Goal: Contribute content: Contribute content

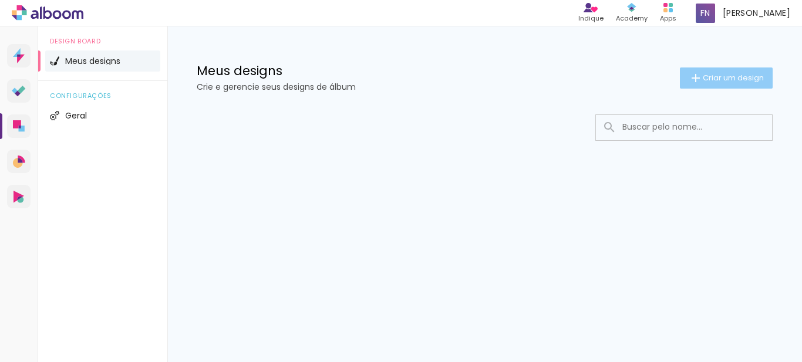
click at [697, 83] on iron-icon at bounding box center [696, 78] width 14 height 14
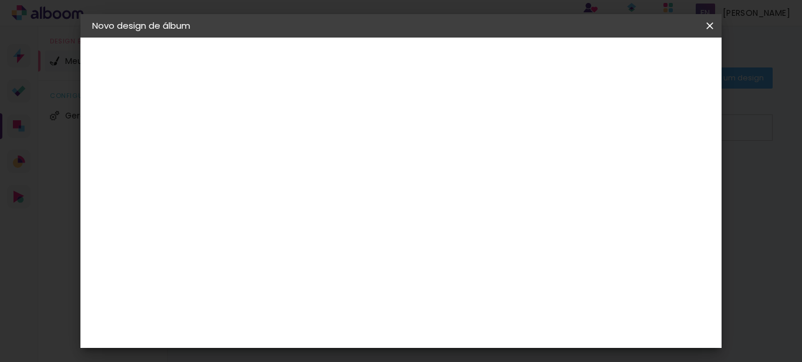
click at [284, 153] on input at bounding box center [284, 158] width 0 height 18
click at [284, 159] on input "Isto" at bounding box center [284, 158] width 0 height 18
type input "Isto é, historia."
type paper-input "Isto é, historia."
click at [143, 122] on div "2. Especificações" at bounding box center [156, 120] width 129 height 14
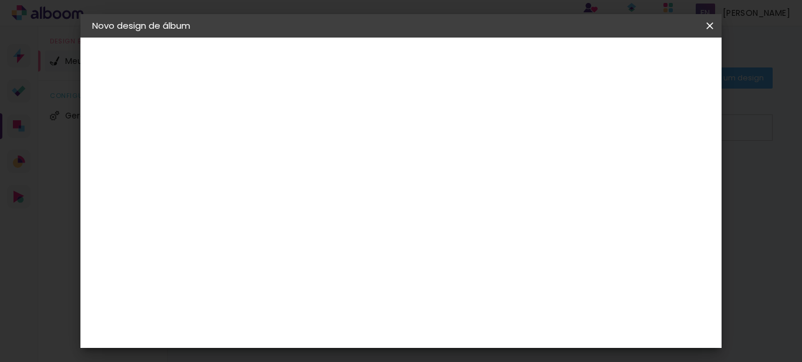
click at [152, 87] on iron-pages "Preenchendo título... Isto é, historia." at bounding box center [156, 86] width 129 height 23
click at [0, 0] on slot "Avançar" at bounding box center [0, 0] width 0 height 0
click at [341, 187] on input "text" at bounding box center [298, 187] width 86 height 15
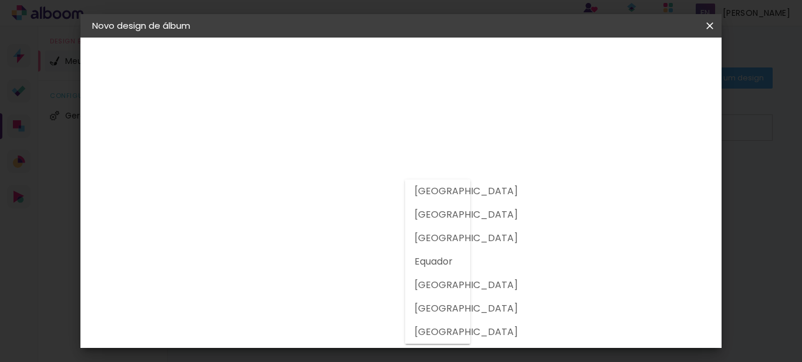
drag, startPoint x: 454, startPoint y: 194, endPoint x: 448, endPoint y: 194, distance: 6.5
click at [0, 0] on slot "Argentina" at bounding box center [0, 0] width 0 height 0
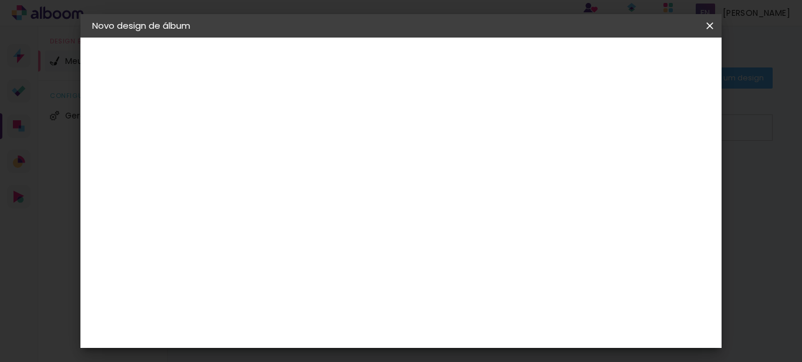
click at [347, 183] on input "Argentina" at bounding box center [301, 187] width 92 height 15
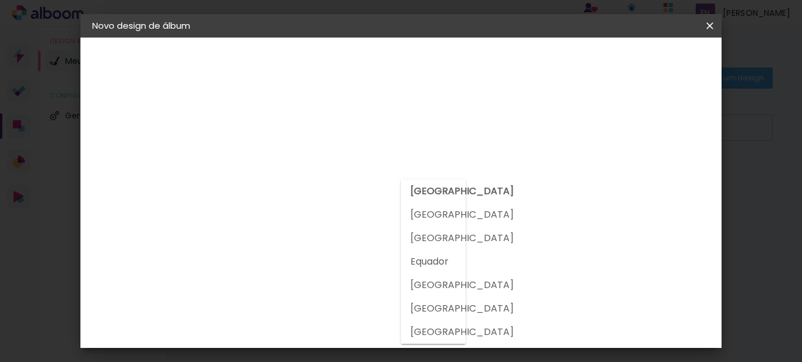
click at [343, 183] on input "Argentina" at bounding box center [301, 187] width 92 height 15
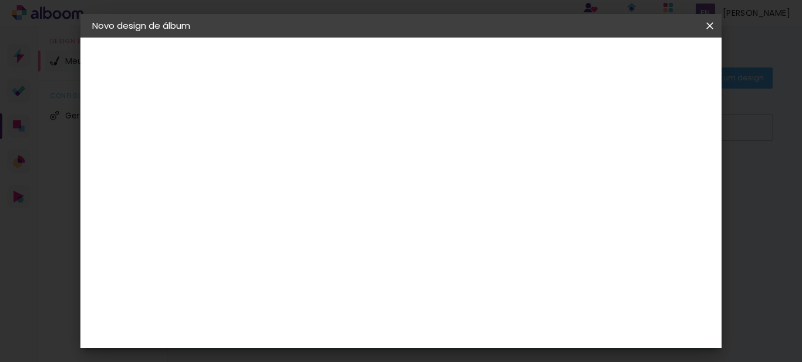
click at [342, 183] on input "Argentina" at bounding box center [301, 187] width 92 height 15
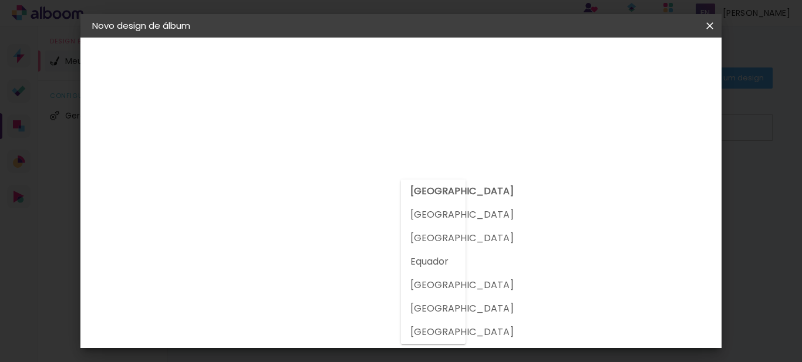
click at [342, 183] on input "Argentina" at bounding box center [301, 187] width 92 height 15
click at [341, 184] on input "Argentina" at bounding box center [301, 187] width 92 height 15
click at [415, 55] on paper-button "Voltar" at bounding box center [392, 62] width 48 height 20
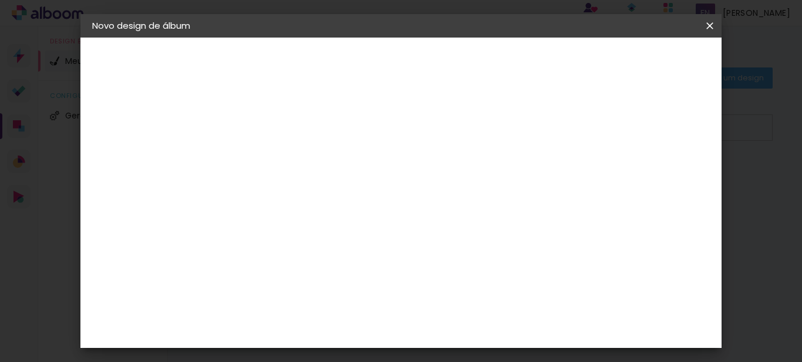
click at [0, 0] on slot "Avançar" at bounding box center [0, 0] width 0 height 0
click at [347, 184] on input "Argentina" at bounding box center [301, 187] width 92 height 15
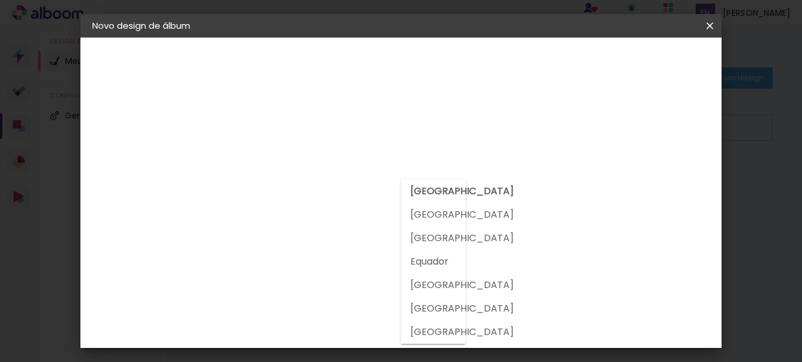
click at [0, 0] on slot "Portugal" at bounding box center [0, 0] width 0 height 0
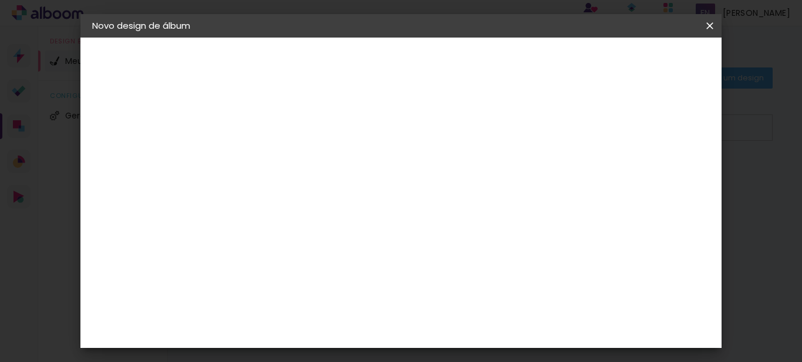
click at [0, 0] on slot "Voltar" at bounding box center [0, 0] width 0 height 0
click at [124, 129] on div "2. Especificações Fornecedor Escolhendo fornecedor... Modelo Escolhendo modelo.…" at bounding box center [156, 148] width 129 height 70
click at [0, 0] on slot "Avançar" at bounding box center [0, 0] width 0 height 0
click at [0, 0] on slot "Tamanho Livre" at bounding box center [0, 0] width 0 height 0
click at [392, 180] on iron-icon at bounding box center [385, 179] width 14 height 14
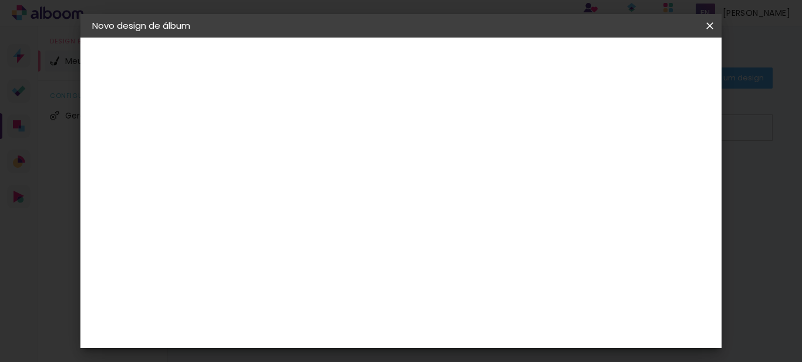
click at [0, 0] on slot "Tamanho Livre" at bounding box center [0, 0] width 0 height 0
click at [323, 193] on input "Portugal" at bounding box center [300, 187] width 90 height 15
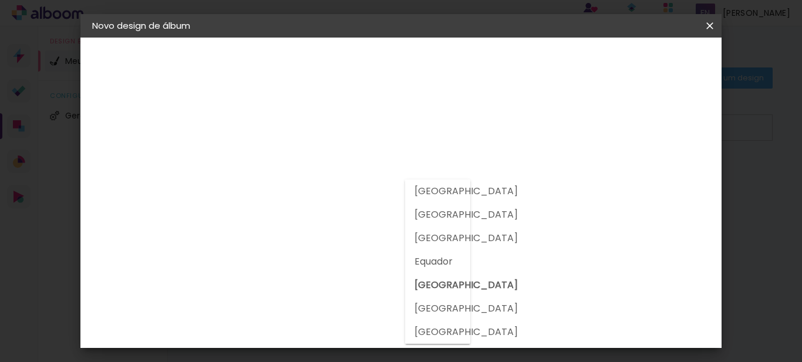
drag, startPoint x: 422, startPoint y: 213, endPoint x: 409, endPoint y: 218, distance: 13.4
click at [0, 0] on slot "Brasil" at bounding box center [0, 0] width 0 height 0
type input "Brasil"
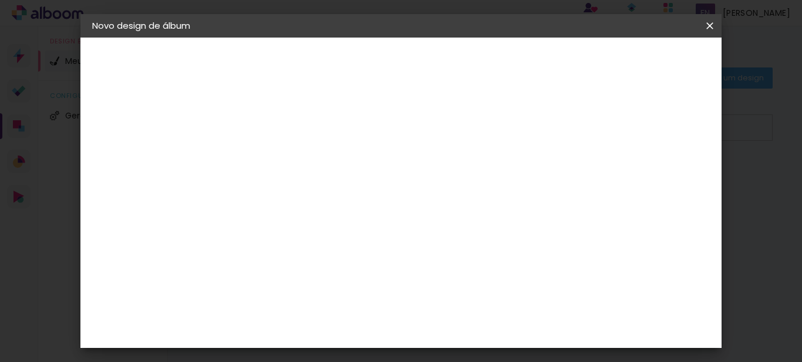
click at [311, 263] on div "3ZERO5" at bounding box center [293, 265] width 35 height 9
click at [358, 222] on input at bounding box center [314, 223] width 119 height 15
click at [340, 190] on input "Brasil" at bounding box center [309, 187] width 109 height 15
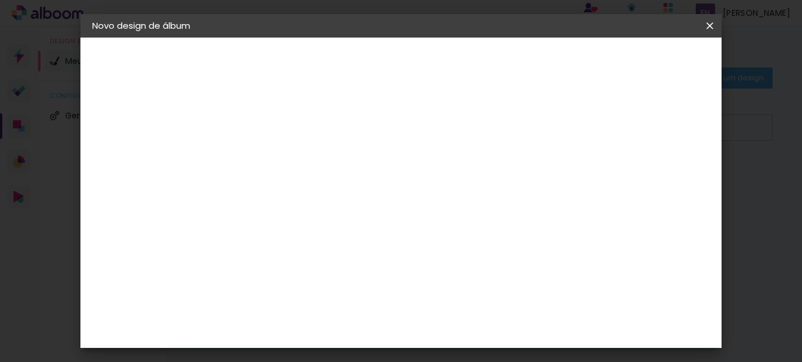
click at [335, 294] on div "A" at bounding box center [314, 288] width 127 height 15
drag, startPoint x: 713, startPoint y: 92, endPoint x: 711, endPoint y: 169, distance: 77.0
click at [522, 137] on div "Fornecedor Escolha um fornecedor ou avance com o tamanho livre. Voltar Avançar" at bounding box center [377, 88] width 288 height 100
drag, startPoint x: 714, startPoint y: 96, endPoint x: 714, endPoint y: 157, distance: 61.1
click at [522, 137] on div "Fornecedor Escolha um fornecedor ou avance com o tamanho livre. Voltar Avançar" at bounding box center [377, 88] width 288 height 100
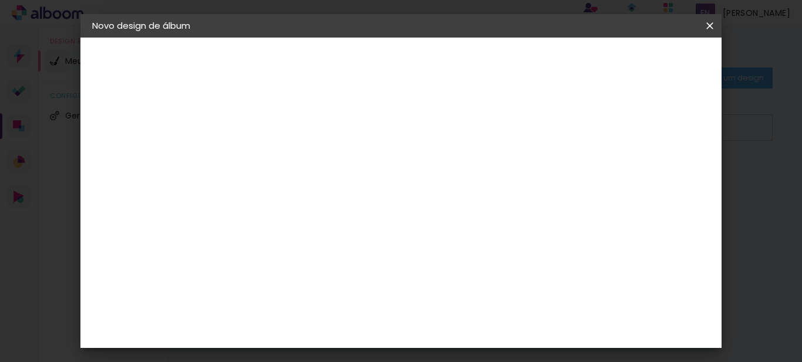
drag, startPoint x: 711, startPoint y: 160, endPoint x: 713, endPoint y: 139, distance: 21.8
click at [522, 135] on div "Fornecedor Escolha um fornecedor ou avance com o tamanho livre. Voltar Avançar" at bounding box center [377, 88] width 288 height 100
drag, startPoint x: 719, startPoint y: 82, endPoint x: 720, endPoint y: 107, distance: 25.3
click at [522, 103] on div "Fornecedor Escolha um fornecedor ou avance com o tamanho livre. Voltar Avançar" at bounding box center [377, 88] width 288 height 100
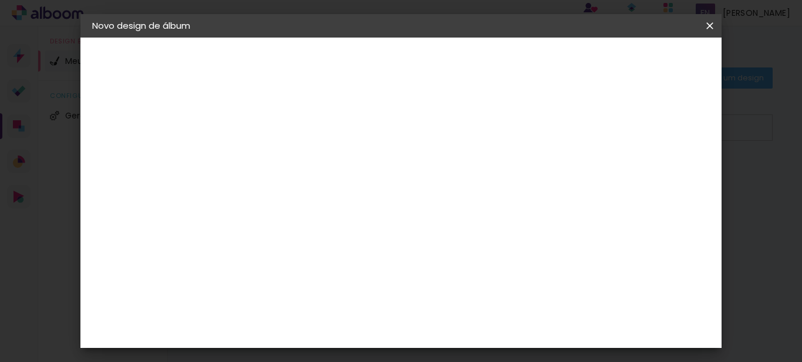
drag, startPoint x: 730, startPoint y: 157, endPoint x: 713, endPoint y: 221, distance: 66.8
click at [713, 217] on body "link( href="../../bower_components/polymer/polymer.html" rel="import" ) picture…" at bounding box center [401, 181] width 802 height 362
click at [0, 0] on slot "Voltar" at bounding box center [0, 0] width 0 height 0
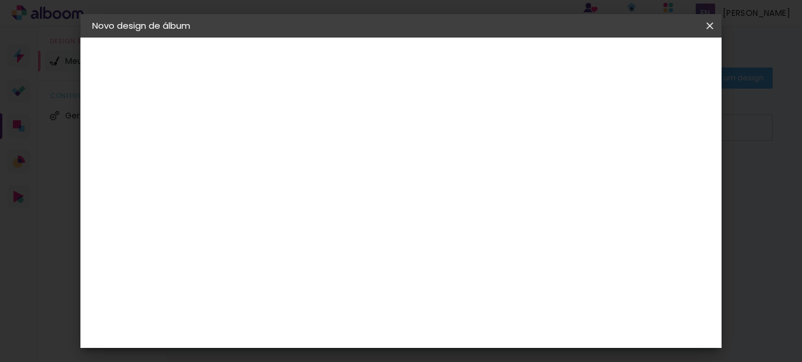
drag, startPoint x: 713, startPoint y: 21, endPoint x: 443, endPoint y: 36, distance: 270.1
click at [712, 21] on iron-icon at bounding box center [710, 26] width 14 height 12
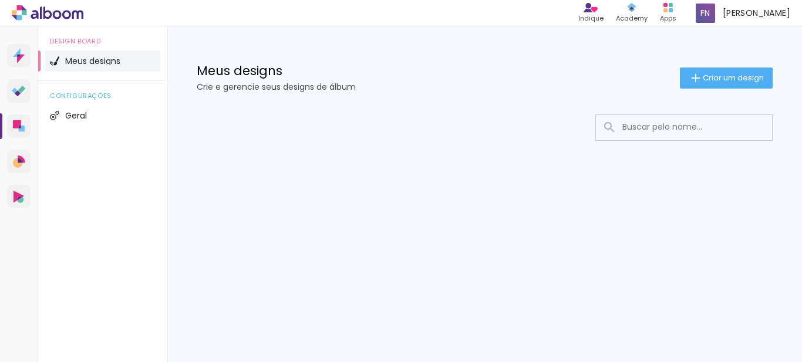
click at [721, 79] on span "Criar um design" at bounding box center [733, 78] width 61 height 8
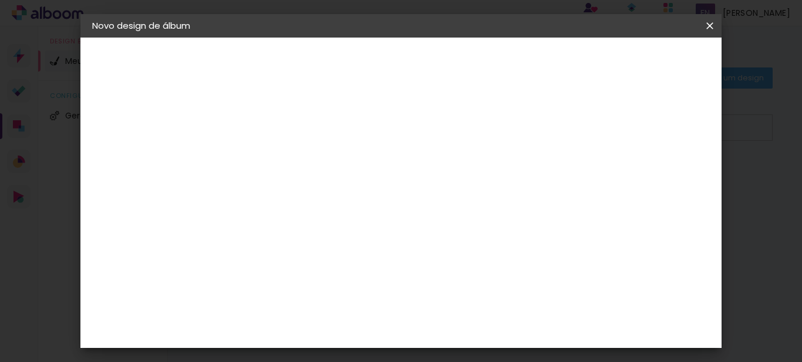
drag, startPoint x: 471, startPoint y: 150, endPoint x: 461, endPoint y: 152, distance: 10.3
click at [284, 150] on input at bounding box center [284, 158] width 0 height 18
click at [284, 152] on input "Isto" at bounding box center [284, 158] width 0 height 18
type input "Isto é, história."
type paper-input "Isto é, história."
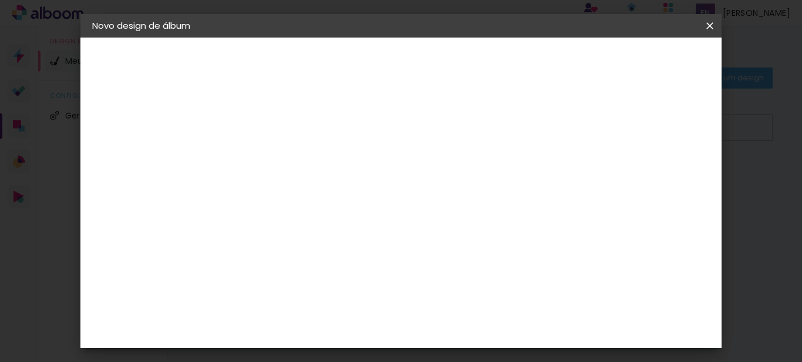
click at [0, 0] on slot "Avançar" at bounding box center [0, 0] width 0 height 0
click at [0, 0] on slot "Tamanho Livre" at bounding box center [0, 0] width 0 height 0
click at [522, 72] on header "Fornecedor Escolha um fornecedor ou avance com o tamanho livre. Voltar Avançar" at bounding box center [377, 73] width 288 height 70
click at [490, 248] on div "Sugerir uma encadernadora" at bounding box center [453, 245] width 73 height 19
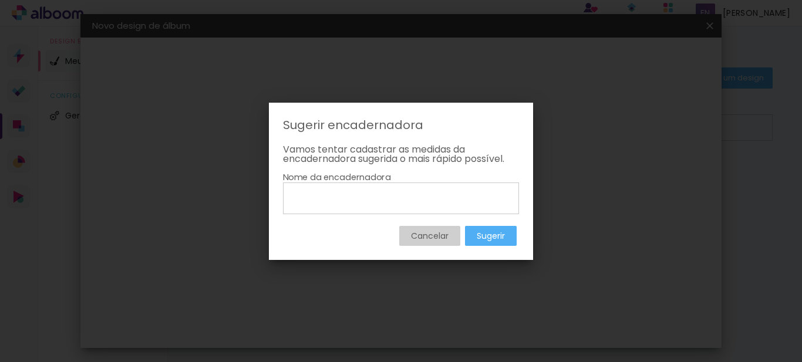
click at [381, 199] on input at bounding box center [401, 198] width 228 height 20
type input "SKYVERSE STUDIO"
type paper-input "SKYVERSE STUDIO"
click at [0, 0] on slot "Sugerir" at bounding box center [0, 0] width 0 height 0
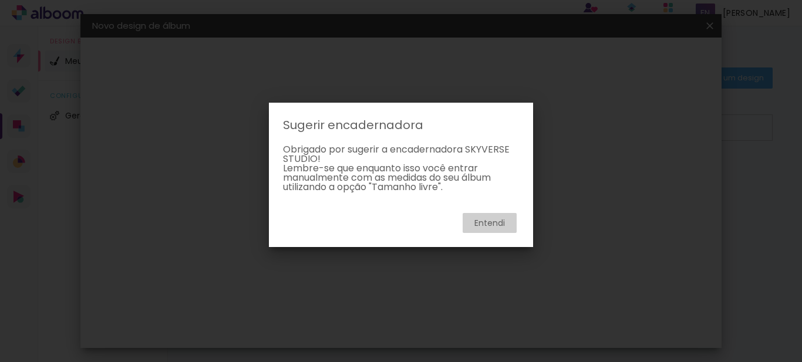
click at [521, 113] on paper-dialog "Sugerir encadernadora Vamos tentar cadastrar as medidas da encadernadora sugeri…" at bounding box center [401, 175] width 264 height 145
click at [591, 138] on iron-overlay-backdrop at bounding box center [401, 181] width 802 height 362
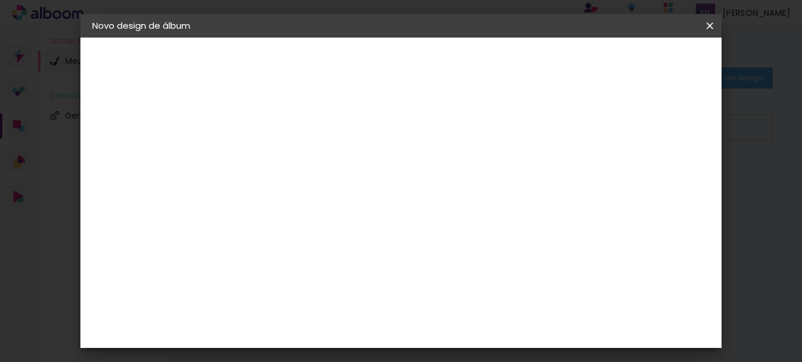
click at [504, 185] on paper-item "Tamanho Livre" at bounding box center [447, 179] width 113 height 26
click at [504, 55] on paper-button "Avançar" at bounding box center [475, 62] width 58 height 20
click at [637, 66] on span "Iniciar design" at bounding box center [609, 62] width 53 height 8
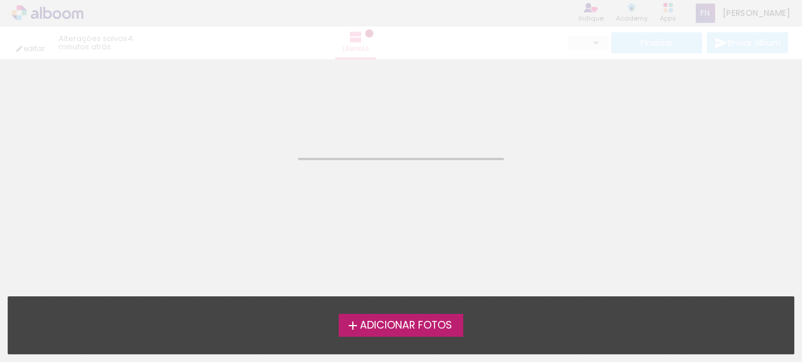
click at [471, 120] on neon-animatable "Confirmar Cancelar" at bounding box center [401, 118] width 802 height 119
click at [382, 144] on neon-animatable "Confirmar Cancelar" at bounding box center [401, 118] width 802 height 119
click at [374, 323] on span "Adicionar Fotos" at bounding box center [406, 326] width 92 height 11
click at [0, 0] on input "file" at bounding box center [0, 0] width 0 height 0
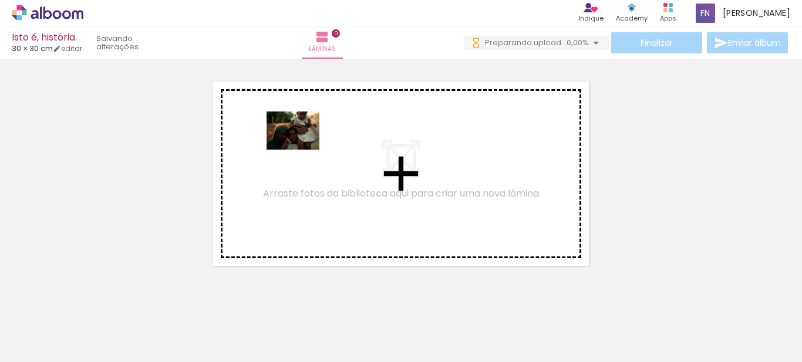
drag, startPoint x: 296, startPoint y: 142, endPoint x: 302, endPoint y: 147, distance: 7.9
click at [302, 147] on quentale-workspace at bounding box center [401, 181] width 802 height 362
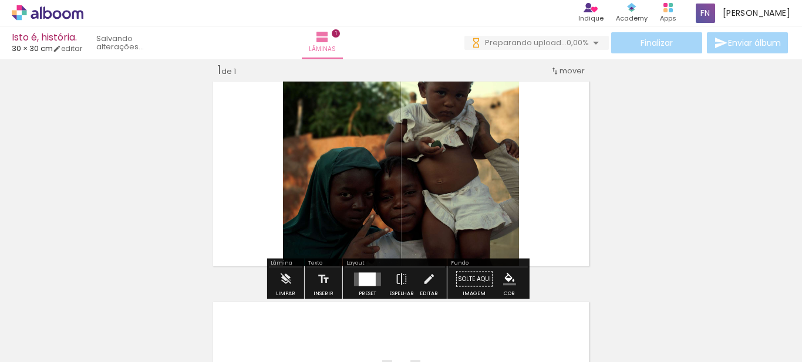
scroll to position [15, 0]
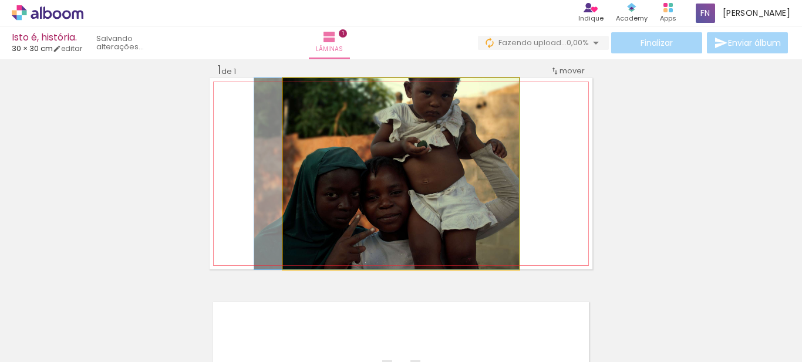
drag, startPoint x: 345, startPoint y: 164, endPoint x: 300, endPoint y: 166, distance: 45.2
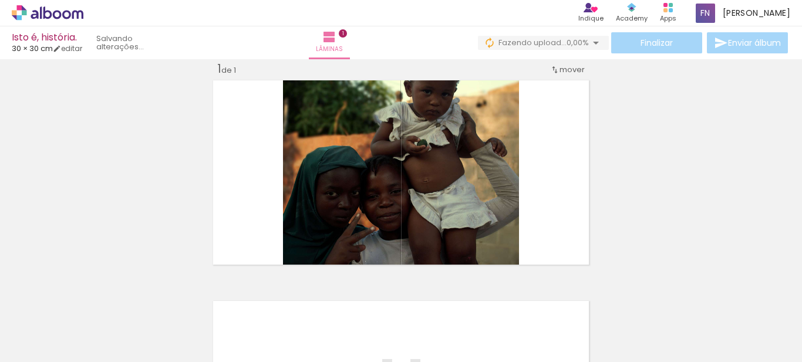
scroll to position [14, 0]
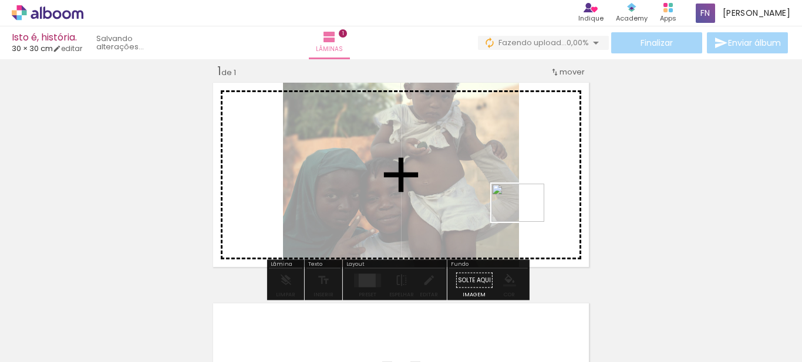
drag, startPoint x: 177, startPoint y: 330, endPoint x: 527, endPoint y: 213, distance: 369.1
click at [527, 213] on quentale-workspace at bounding box center [401, 181] width 802 height 362
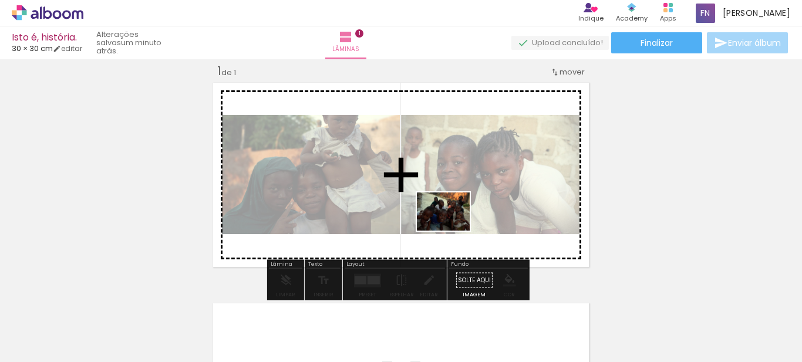
drag, startPoint x: 256, startPoint y: 333, endPoint x: 452, endPoint y: 228, distance: 222.6
click at [452, 228] on quentale-workspace at bounding box center [401, 181] width 802 height 362
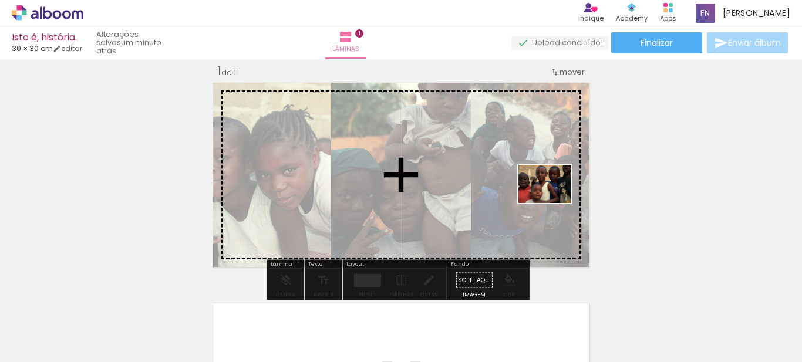
drag, startPoint x: 382, startPoint y: 327, endPoint x: 554, endPoint y: 201, distance: 213.1
click at [554, 201] on quentale-workspace at bounding box center [401, 181] width 802 height 362
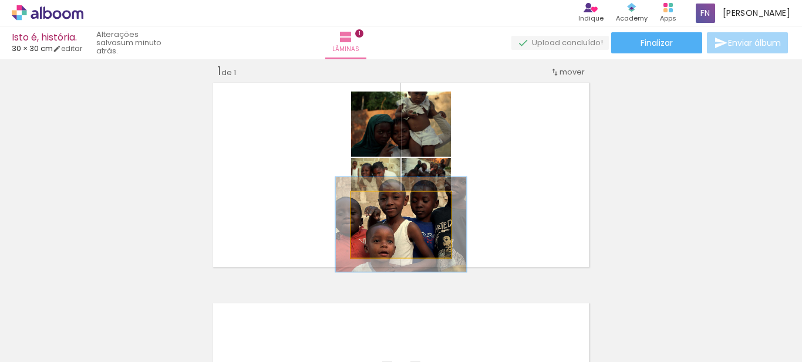
drag, startPoint x: 377, startPoint y: 205, endPoint x: 389, endPoint y: 205, distance: 12.9
click at [389, 205] on div at bounding box center [392, 204] width 11 height 11
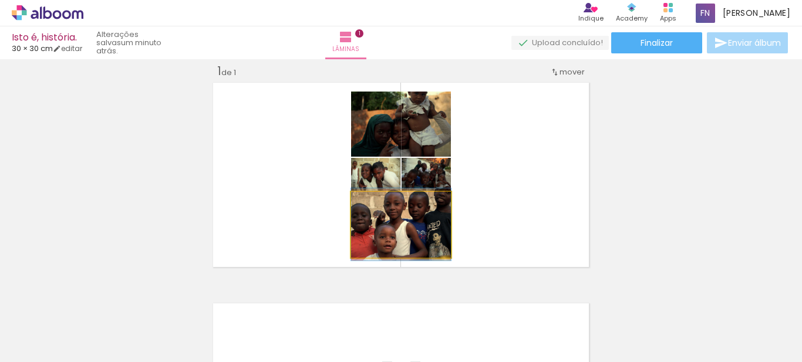
drag, startPoint x: 389, startPoint y: 205, endPoint x: 375, endPoint y: 209, distance: 15.1
type paper-slider "100"
click at [375, 209] on div at bounding box center [379, 204] width 11 height 11
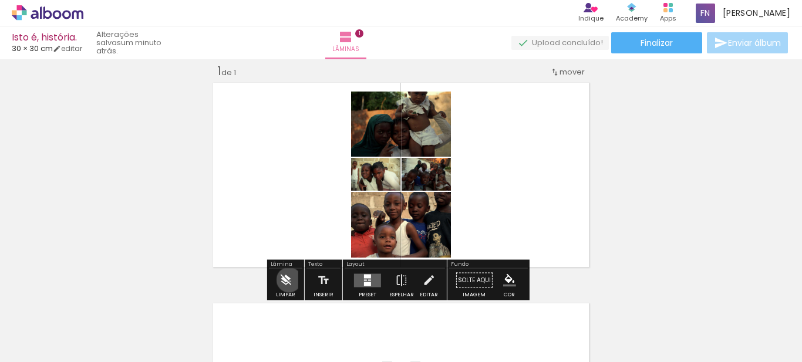
click at [288, 280] on iron-icon at bounding box center [285, 280] width 13 height 23
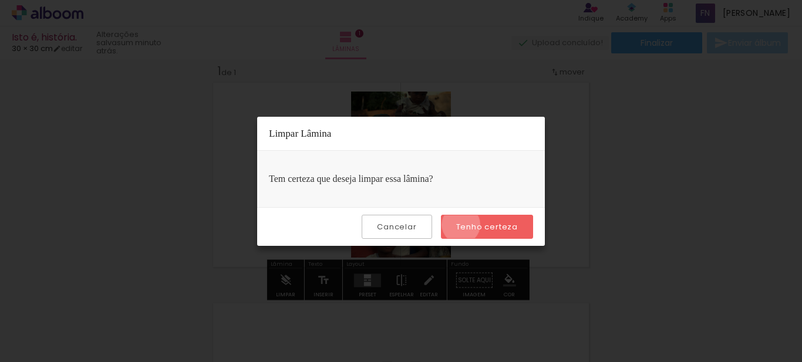
click at [0, 0] on slot "Tenho certeza" at bounding box center [0, 0] width 0 height 0
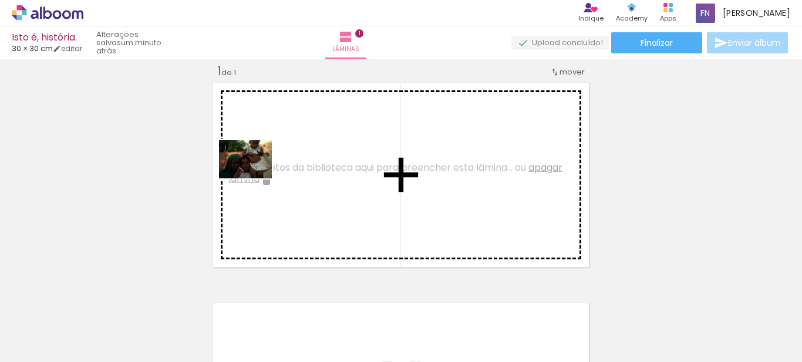
drag, startPoint x: 137, startPoint y: 335, endPoint x: 254, endPoint y: 176, distance: 197.9
click at [254, 176] on quentale-workspace at bounding box center [401, 181] width 802 height 362
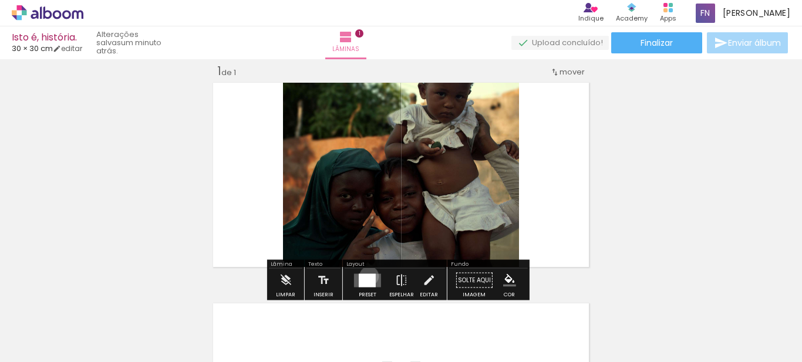
click at [367, 276] on div at bounding box center [367, 281] width 17 height 14
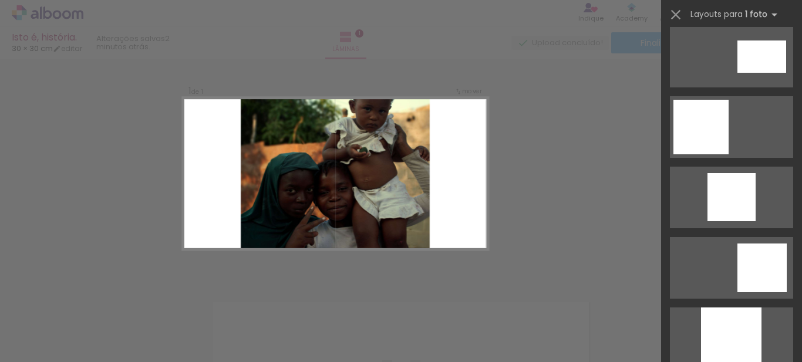
scroll to position [723, 0]
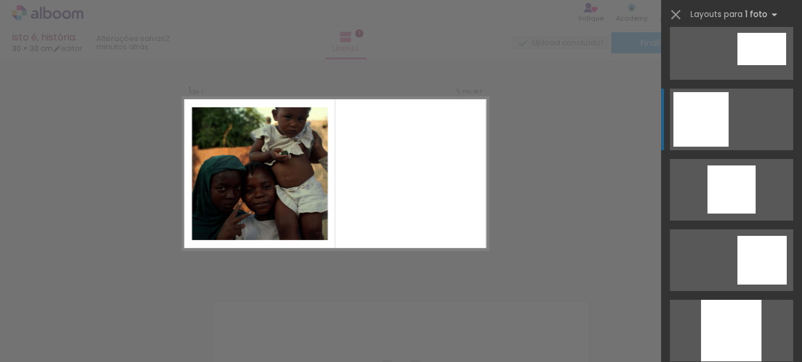
click at [675, 130] on div at bounding box center [701, 119] width 55 height 55
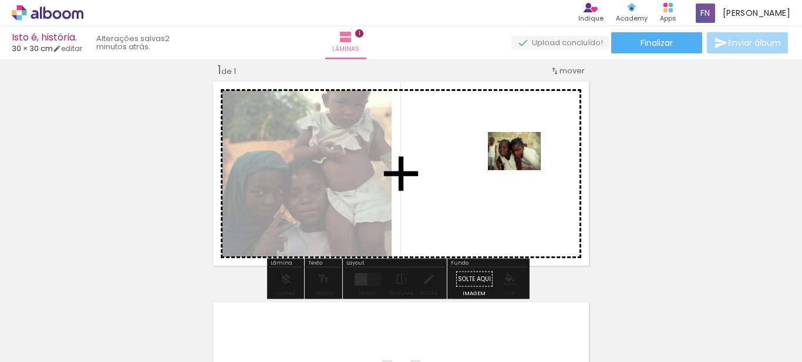
drag, startPoint x: 201, startPoint y: 337, endPoint x: 523, endPoint y: 167, distance: 364.5
click at [523, 167] on quentale-workspace at bounding box center [401, 181] width 802 height 362
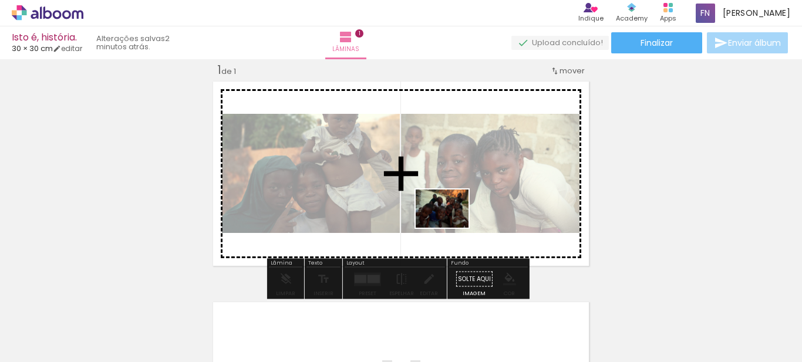
drag, startPoint x: 260, startPoint y: 325, endPoint x: 451, endPoint y: 225, distance: 216.0
click at [451, 225] on quentale-workspace at bounding box center [401, 181] width 802 height 362
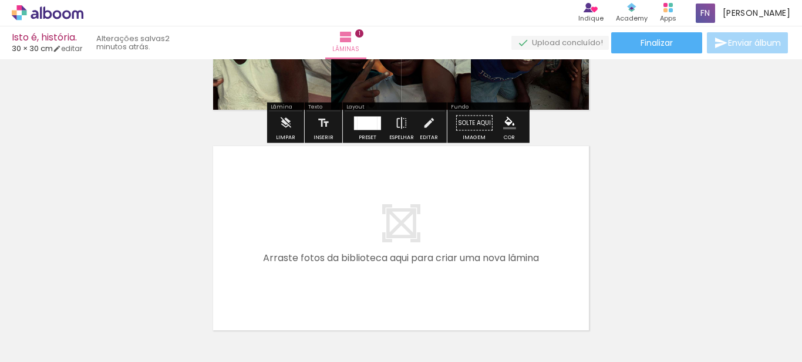
scroll to position [183, 0]
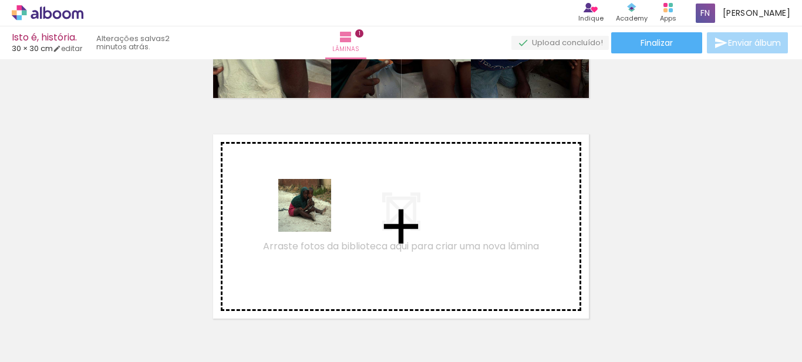
drag, startPoint x: 325, startPoint y: 327, endPoint x: 370, endPoint y: 308, distance: 48.4
click at [308, 210] on quentale-workspace at bounding box center [401, 181] width 802 height 362
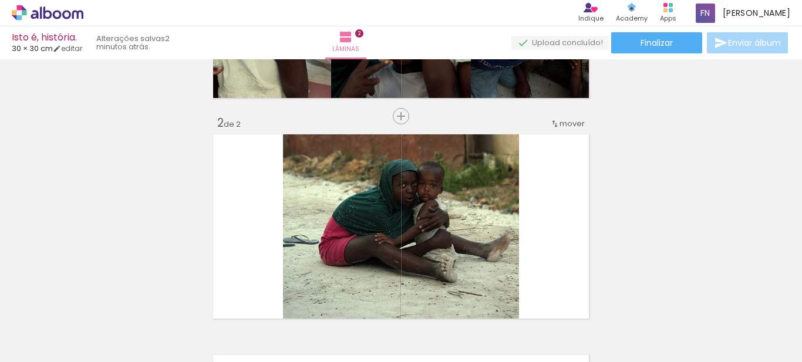
scroll to position [236, 0]
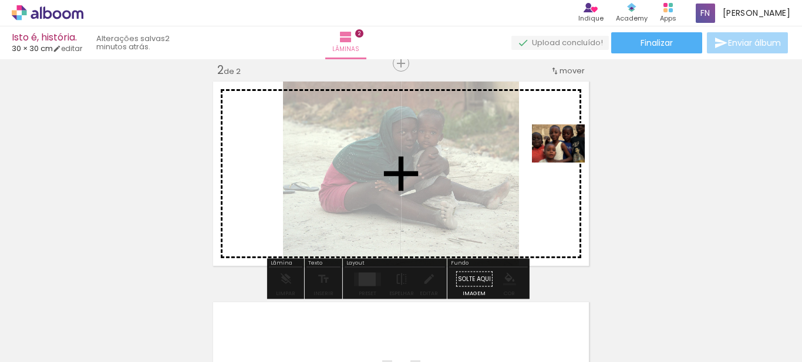
drag, startPoint x: 391, startPoint y: 323, endPoint x: 564, endPoint y: 160, distance: 237.7
click at [564, 160] on quentale-workspace at bounding box center [401, 181] width 802 height 362
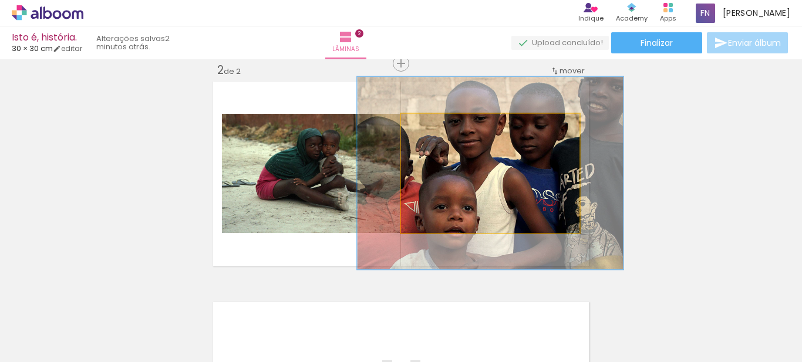
drag, startPoint x: 428, startPoint y: 126, endPoint x: 448, endPoint y: 128, distance: 20.6
click at [448, 128] on div at bounding box center [449, 126] width 11 height 11
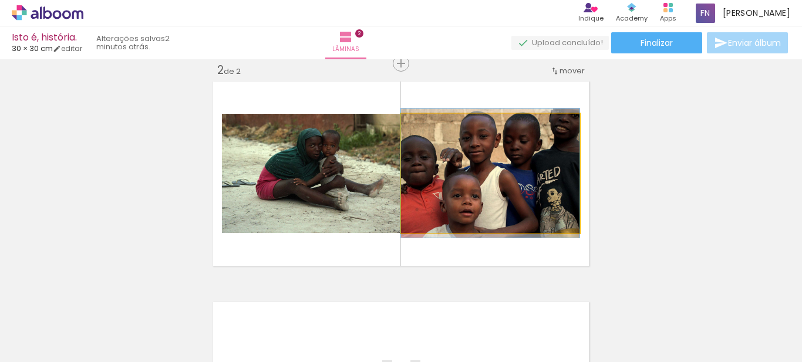
drag, startPoint x: 447, startPoint y: 126, endPoint x: 423, endPoint y: 133, distance: 25.1
type paper-slider "100"
click at [423, 133] on div at bounding box center [428, 126] width 19 height 19
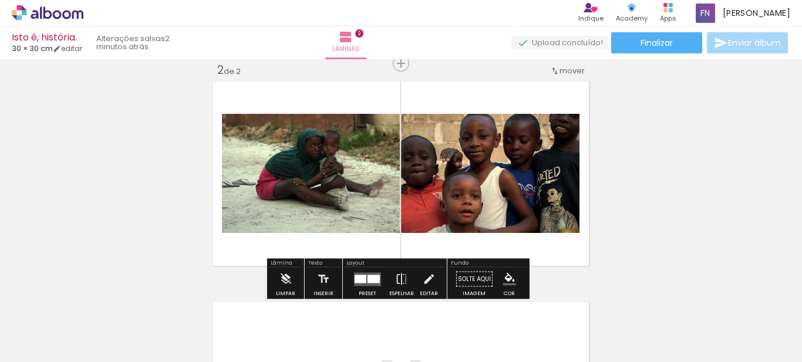
click at [374, 276] on div at bounding box center [374, 279] width 12 height 8
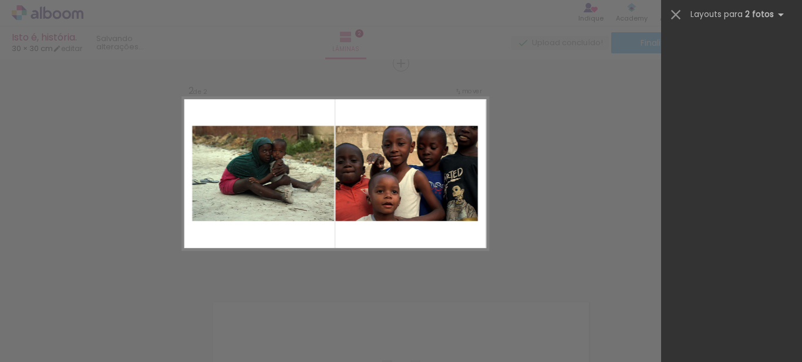
scroll to position [2253, 0]
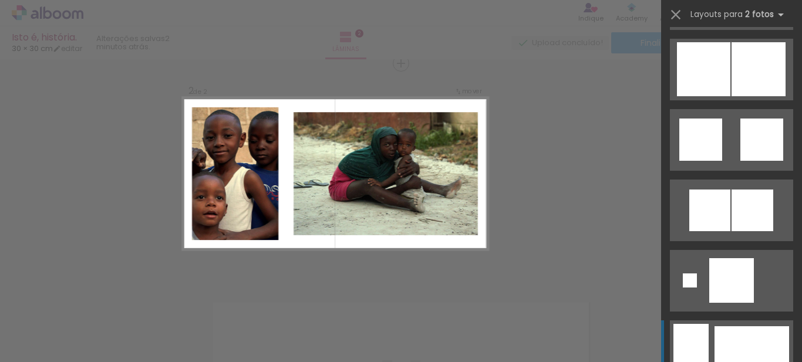
click at [715, 342] on div at bounding box center [752, 352] width 75 height 50
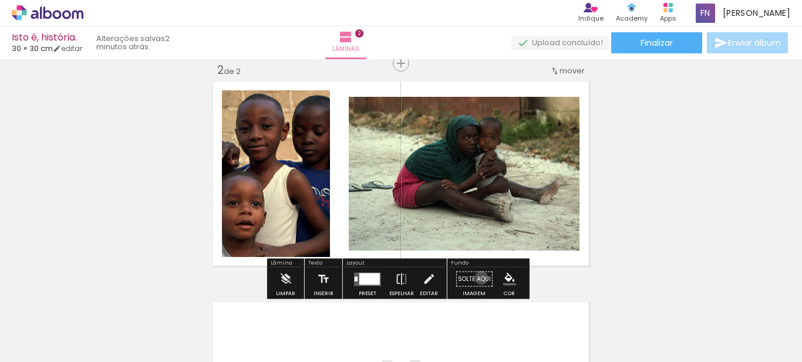
click at [478, 278] on paper-button "Solte aqui Imagem" at bounding box center [475, 283] width 42 height 30
drag, startPoint x: 508, startPoint y: 277, endPoint x: 499, endPoint y: 290, distance: 16.5
click at [508, 277] on iron-icon "color picker" at bounding box center [509, 279] width 13 height 13
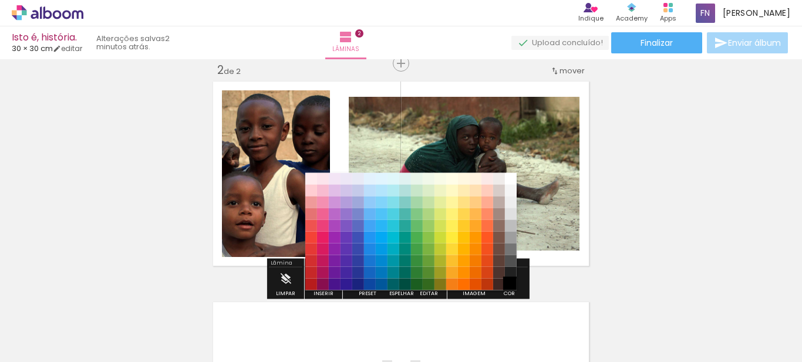
click at [509, 285] on paper-item "#000000" at bounding box center [511, 285] width 12 height 12
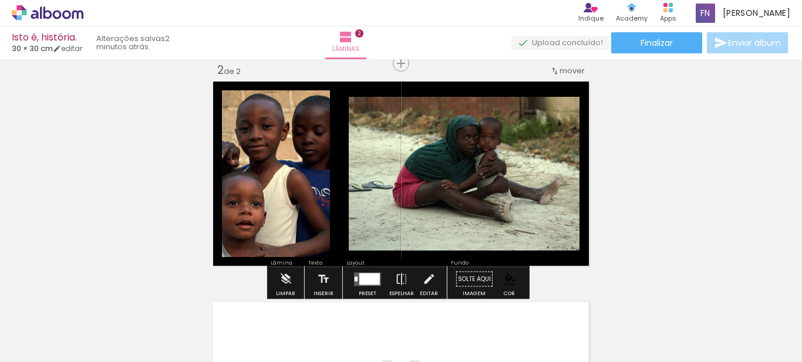
scroll to position [0, 0]
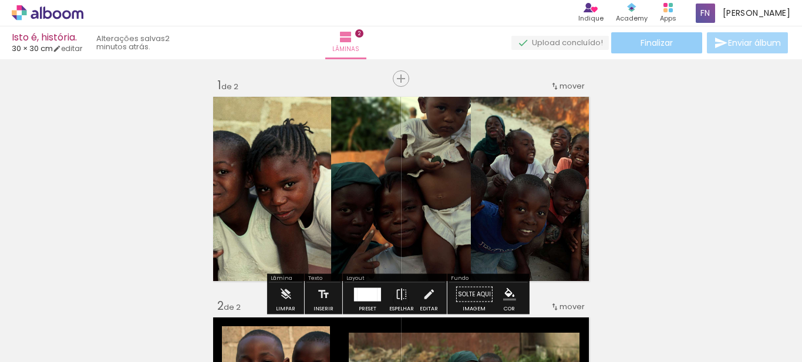
click at [628, 41] on paper-button "Finalizar" at bounding box center [657, 42] width 91 height 21
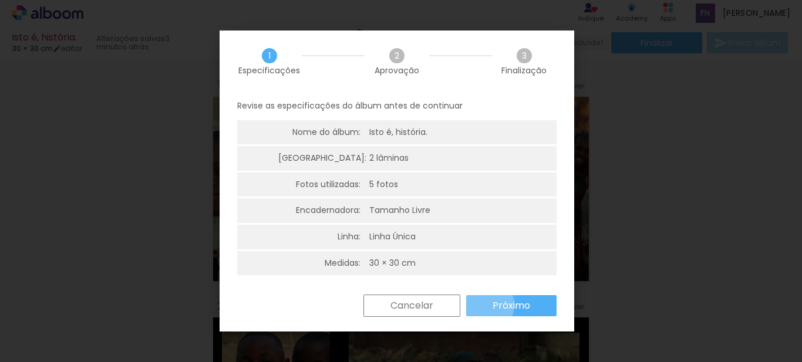
click at [485, 305] on paper-button "Próximo" at bounding box center [511, 305] width 90 height 21
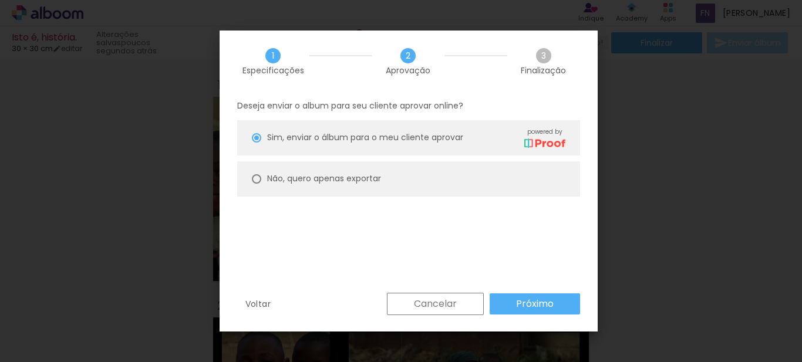
click at [252, 181] on div at bounding box center [256, 178] width 9 height 9
type paper-radio-button "on"
click at [0, 0] on slot "Próximo" at bounding box center [0, 0] width 0 height 0
type input "Alta, 300 DPI"
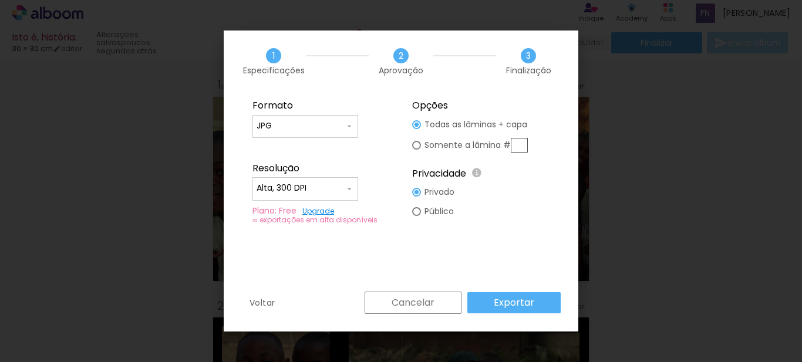
click at [421, 214] on paper-radio-button "Público" at bounding box center [433, 211] width 42 height 19
type paper-radio-button "on"
click at [495, 303] on paper-button "Exportar" at bounding box center [514, 303] width 93 height 21
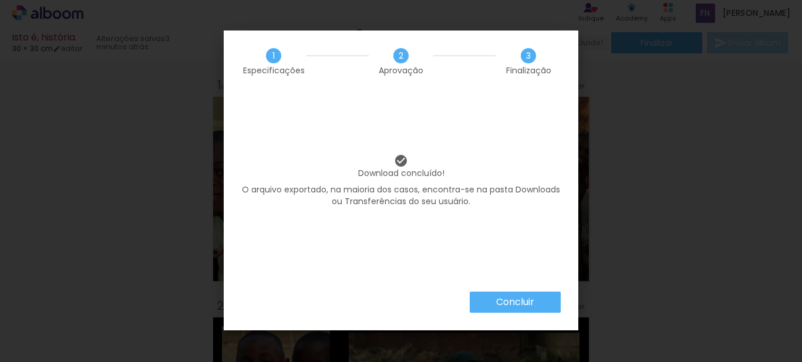
click at [503, 315] on div "Concluir" at bounding box center [401, 311] width 355 height 39
click at [0, 0] on slot "Concluir" at bounding box center [0, 0] width 0 height 0
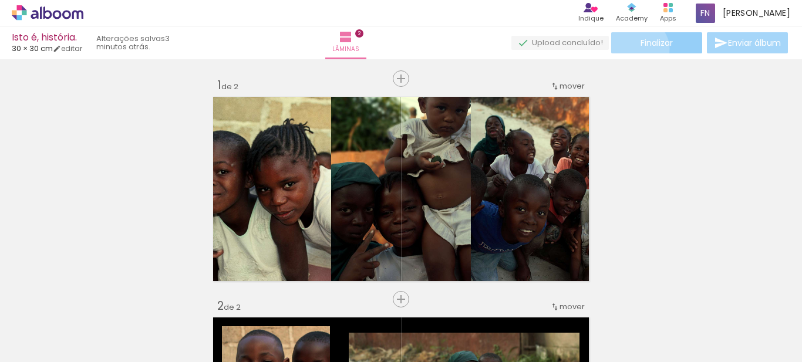
click at [634, 49] on paper-button "Finalizar" at bounding box center [657, 42] width 91 height 21
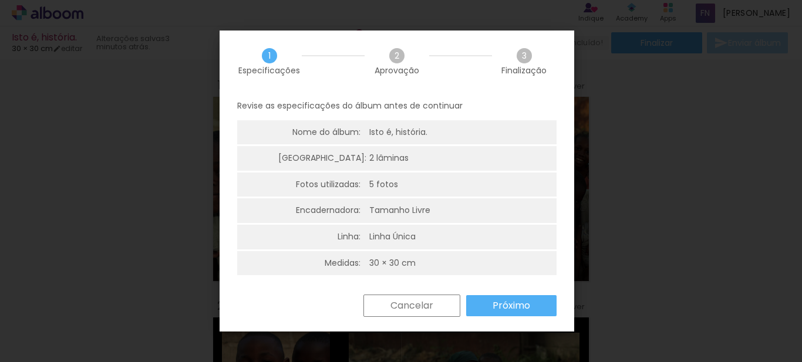
click at [0, 0] on slot "Cancelar" at bounding box center [0, 0] width 0 height 0
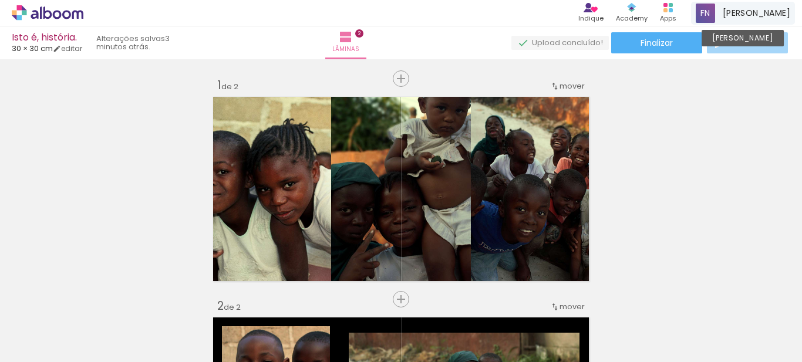
click at [746, 14] on div "Fernando Conta Alboom" at bounding box center [743, 13] width 104 height 23
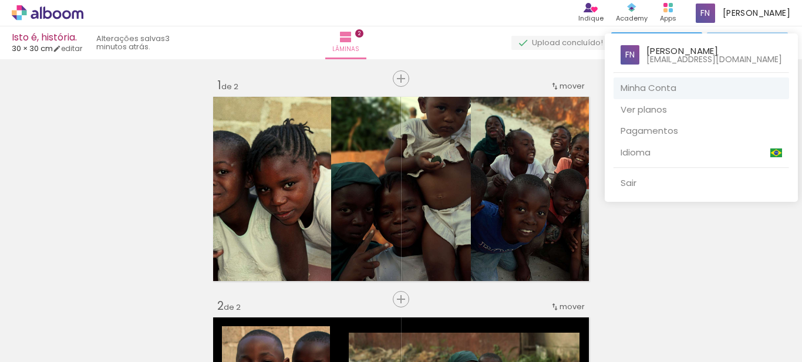
click at [698, 57] on p "fernandonahopa2@gmail.com" at bounding box center [715, 59] width 136 height 8
click at [127, 39] on div at bounding box center [401, 181] width 802 height 362
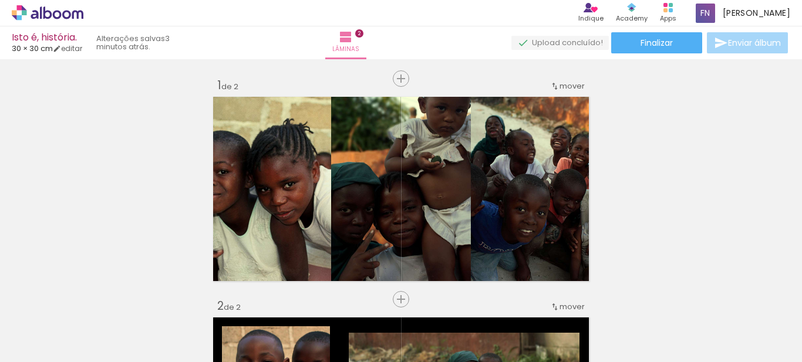
click at [41, 36] on div "Isto é, história." at bounding box center [47, 38] width 70 height 11
click at [716, 15] on span at bounding box center [705, 13] width 19 height 19
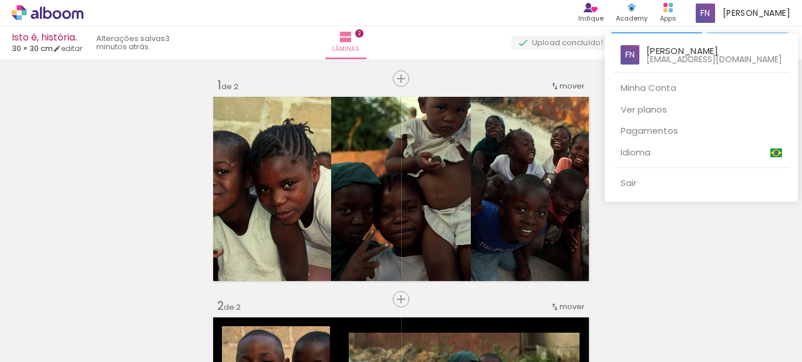
click at [687, 66] on div "Fernando Nahopa fernandonahopa2@gmail.com" at bounding box center [702, 50] width 176 height 35
click at [673, 79] on link "Minha Conta" at bounding box center [702, 89] width 176 height 22
